Goal: Entertainment & Leisure: Consume media (video, audio)

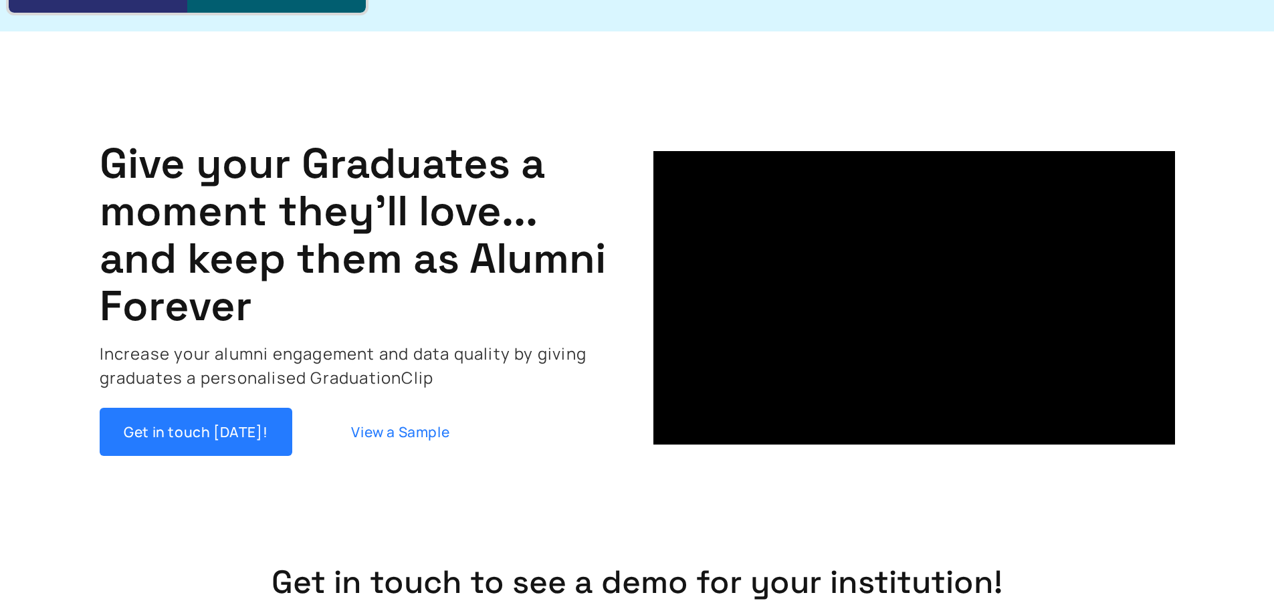
scroll to position [334, 0]
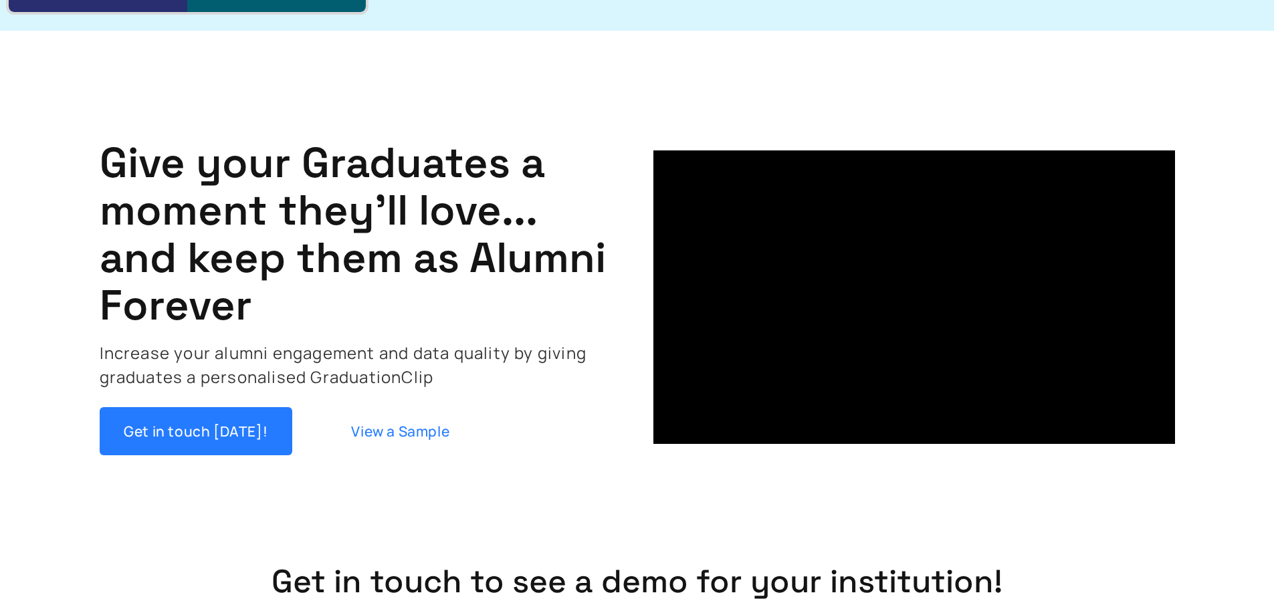
click at [433, 436] on link "View a Sample" at bounding box center [400, 431] width 193 height 48
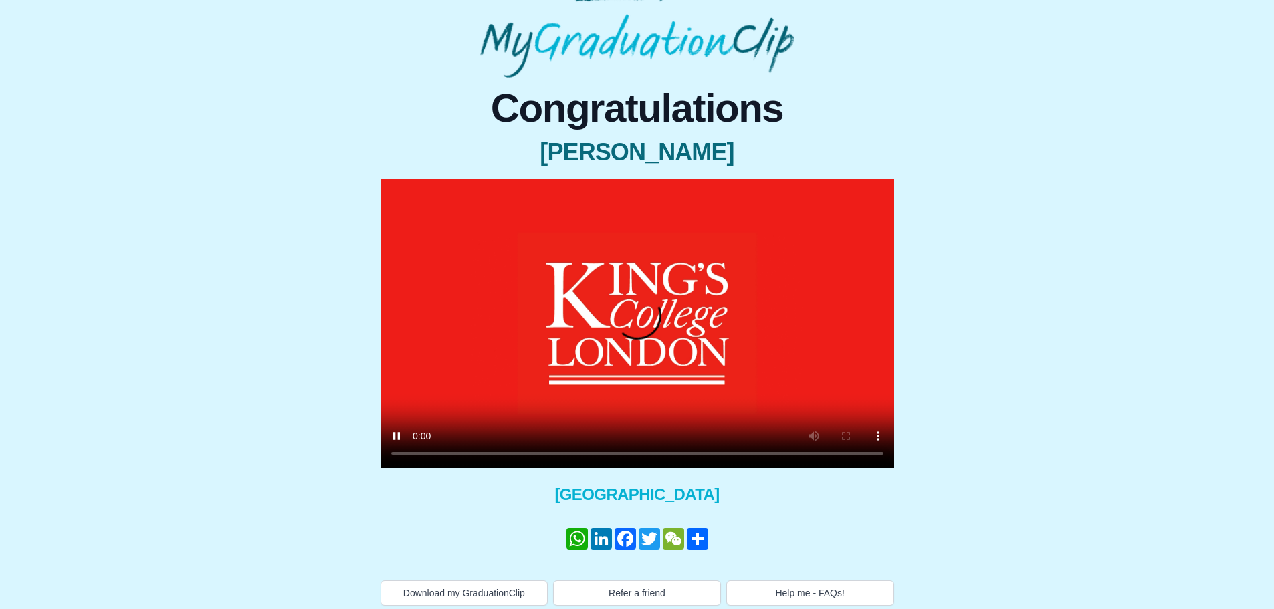
scroll to position [77, 0]
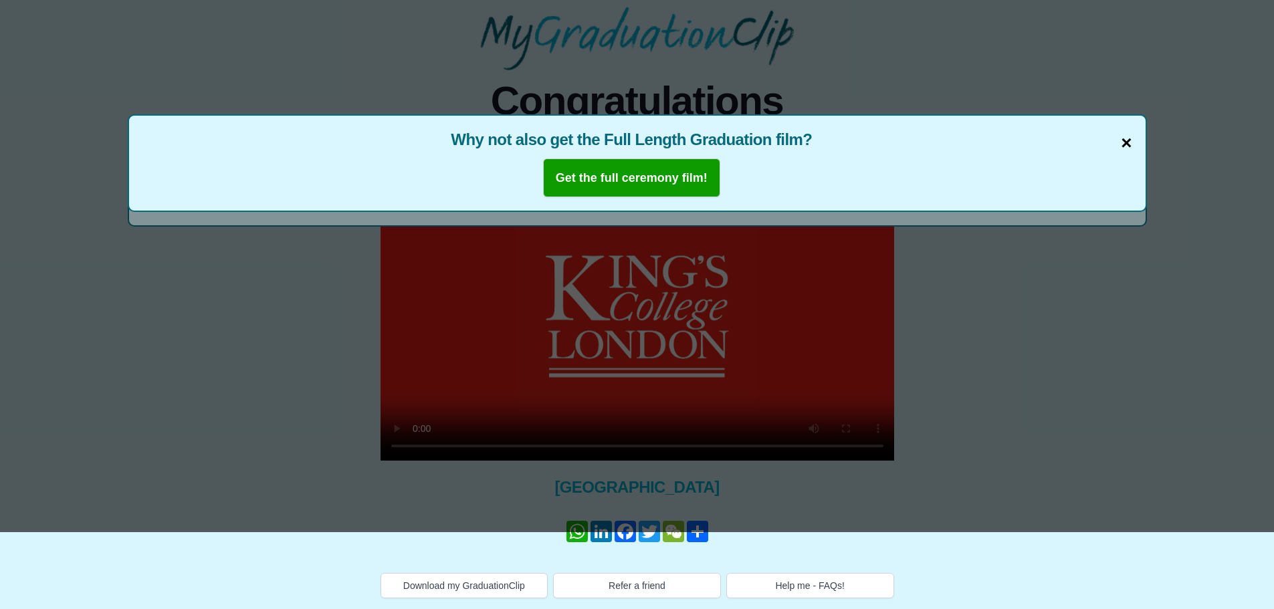
click at [1124, 145] on span "×" at bounding box center [1126, 143] width 11 height 28
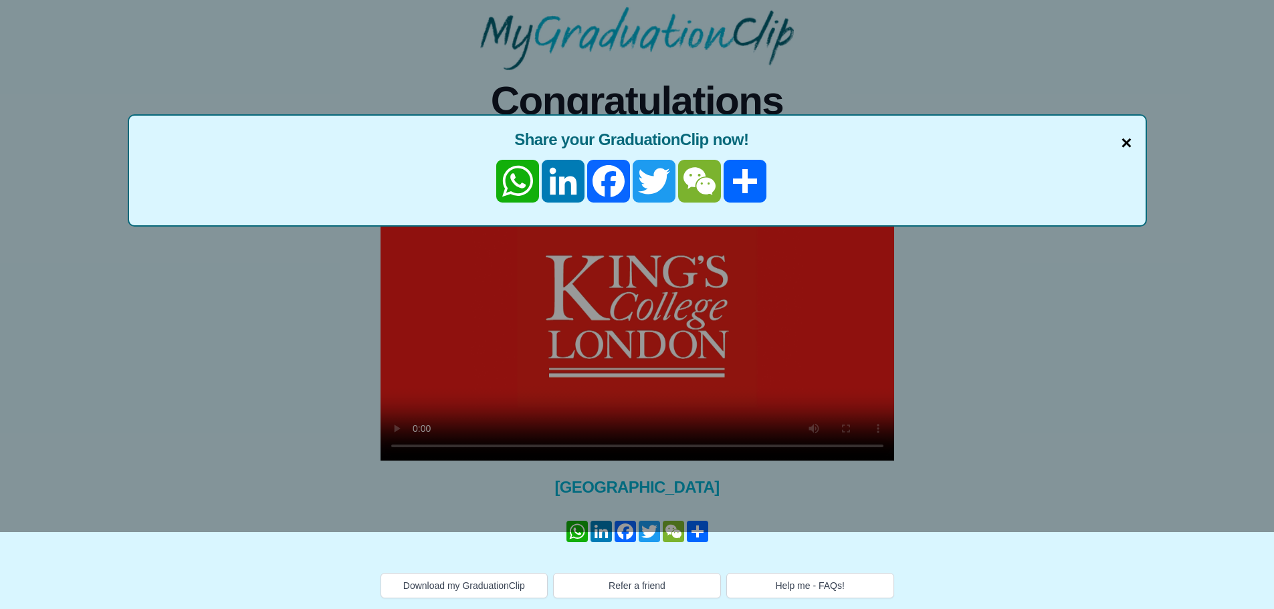
click at [1128, 139] on span "×" at bounding box center [1126, 143] width 11 height 28
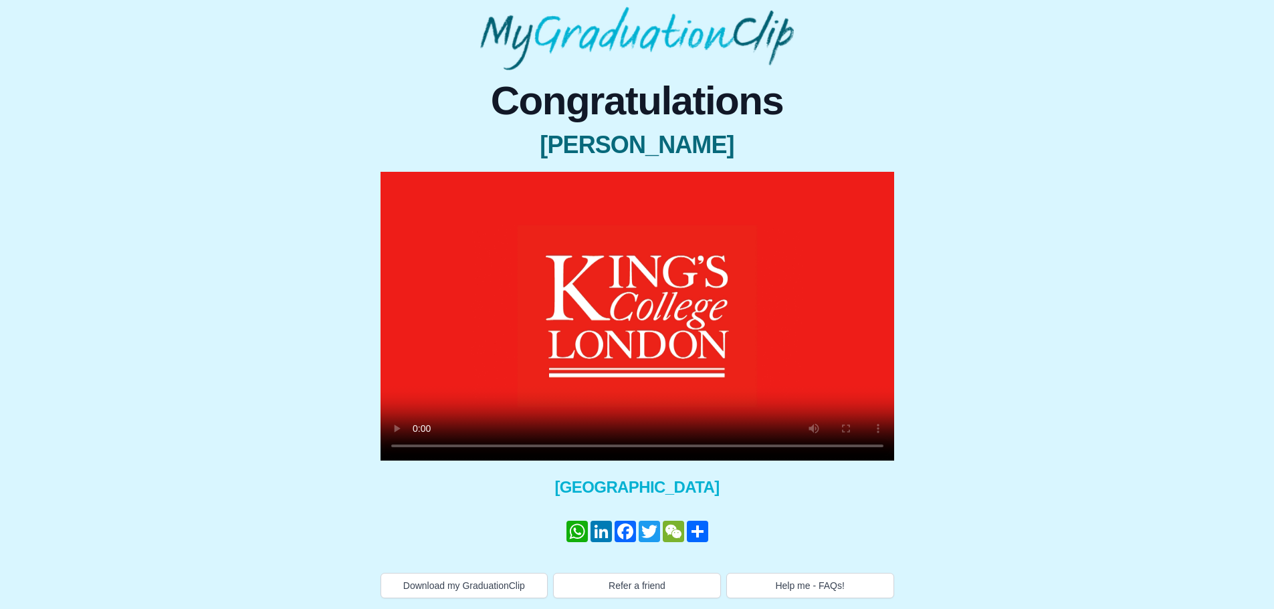
click at [403, 227] on video at bounding box center [638, 316] width 514 height 289
click at [632, 288] on video at bounding box center [638, 316] width 514 height 289
